Goal: Information Seeking & Learning: Learn about a topic

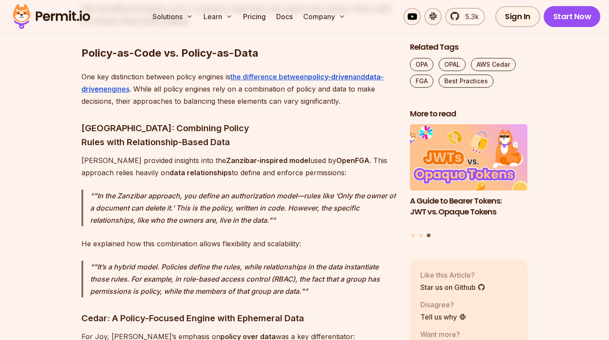
scroll to position [2329, 0]
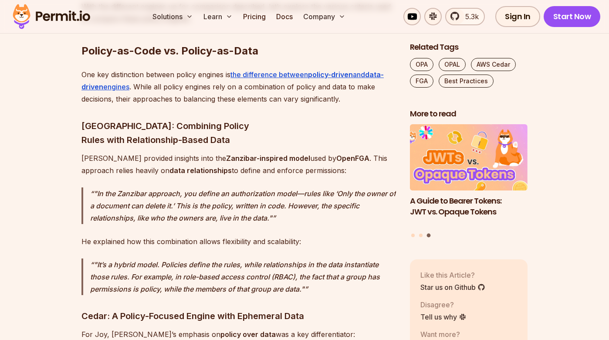
click at [207, 235] on p "He explained how this combination allows flexibility and scalability:" at bounding box center [238, 241] width 315 height 12
click at [246, 235] on p "He explained how this combination allows flexibility and scalability:" at bounding box center [238, 241] width 315 height 12
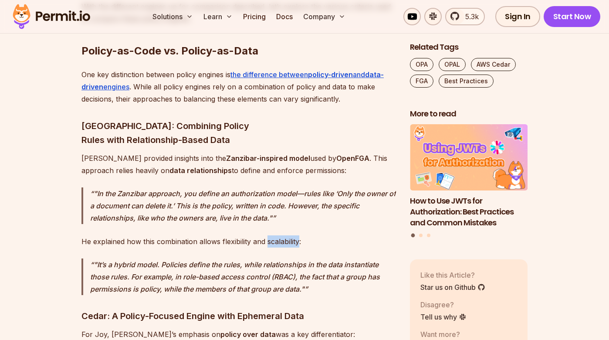
drag, startPoint x: 268, startPoint y: 142, endPoint x: 299, endPoint y: 141, distance: 31.4
click at [299, 235] on p "He explained how this combination allows flexibility and scalability:" at bounding box center [238, 241] width 315 height 12
click at [294, 235] on p "He explained how this combination allows flexibility and scalability:" at bounding box center [238, 241] width 315 height 12
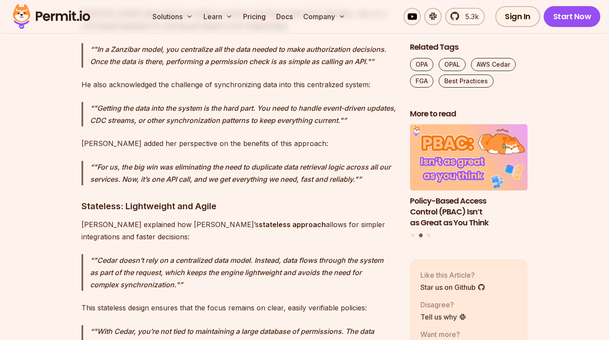
scroll to position [4118, 0]
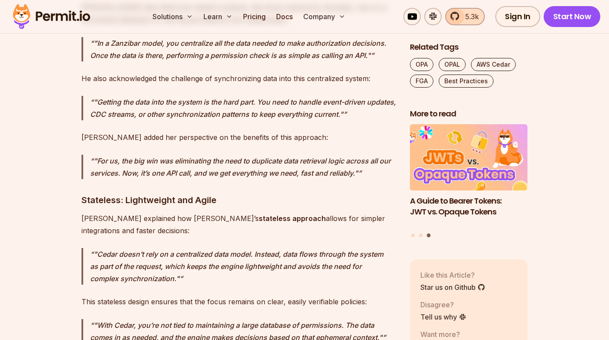
click at [460, 19] on link "5.3k" at bounding box center [465, 16] width 40 height 17
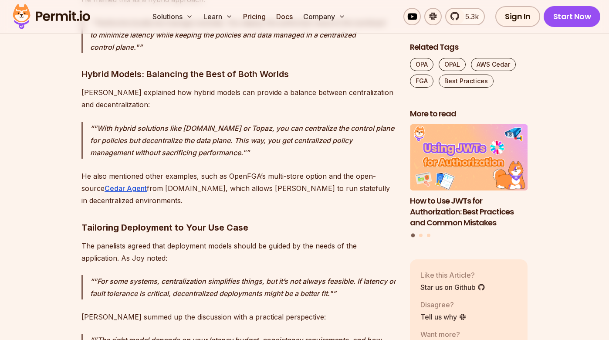
scroll to position [3608, 0]
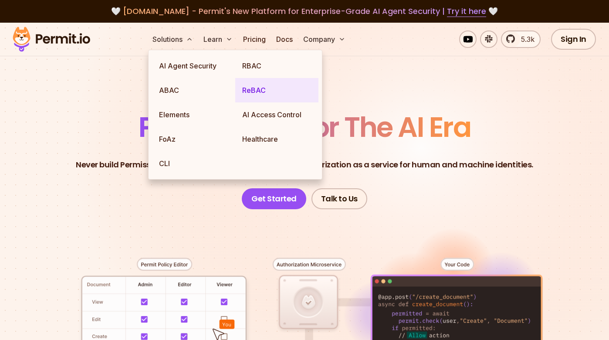
click at [252, 90] on link "ReBAC" at bounding box center [276, 90] width 83 height 24
